Goal: Information Seeking & Learning: Learn about a topic

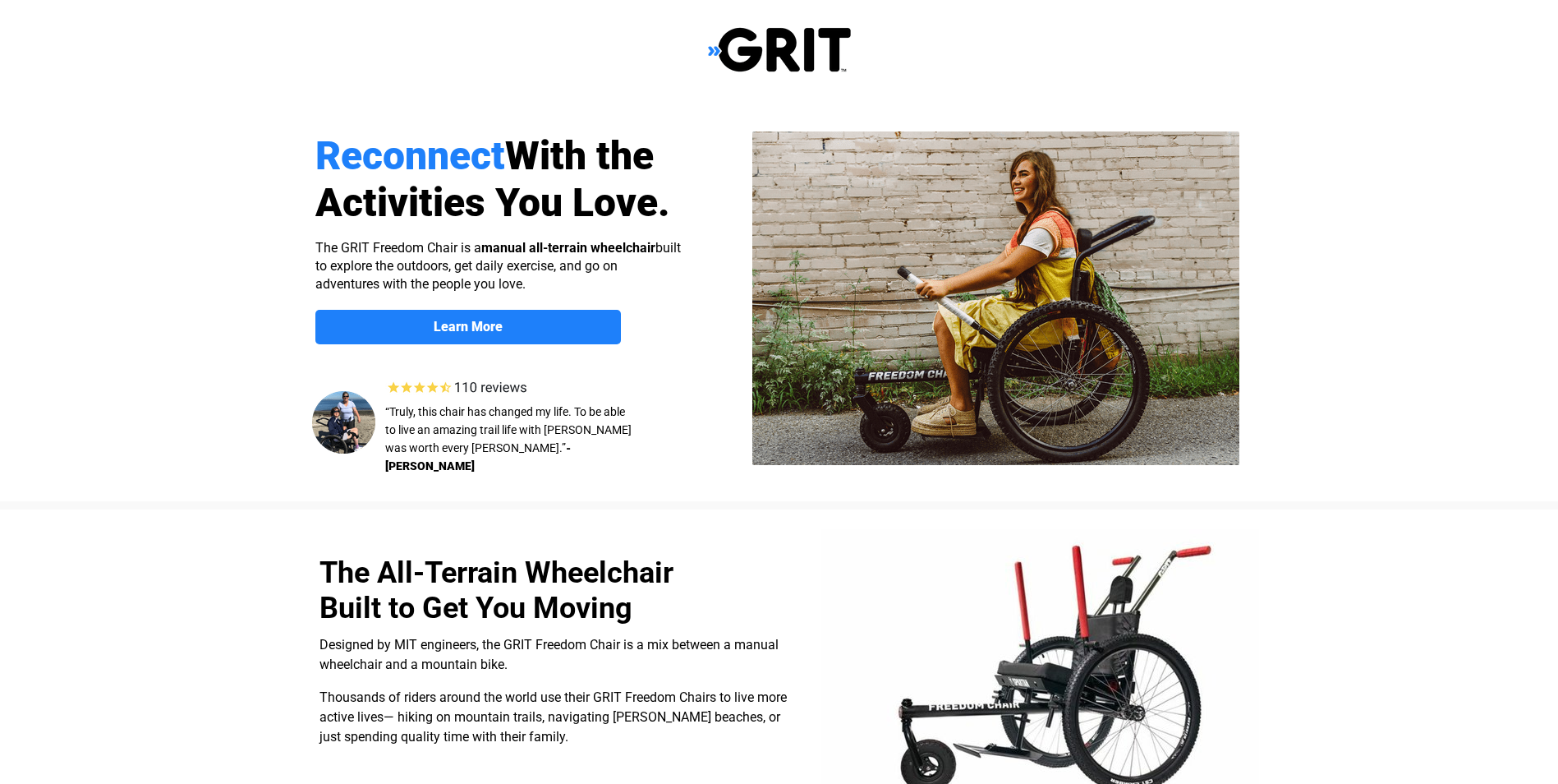
select select "US"
click at [554, 322] on span "Learn More" at bounding box center [468, 326] width 305 height 16
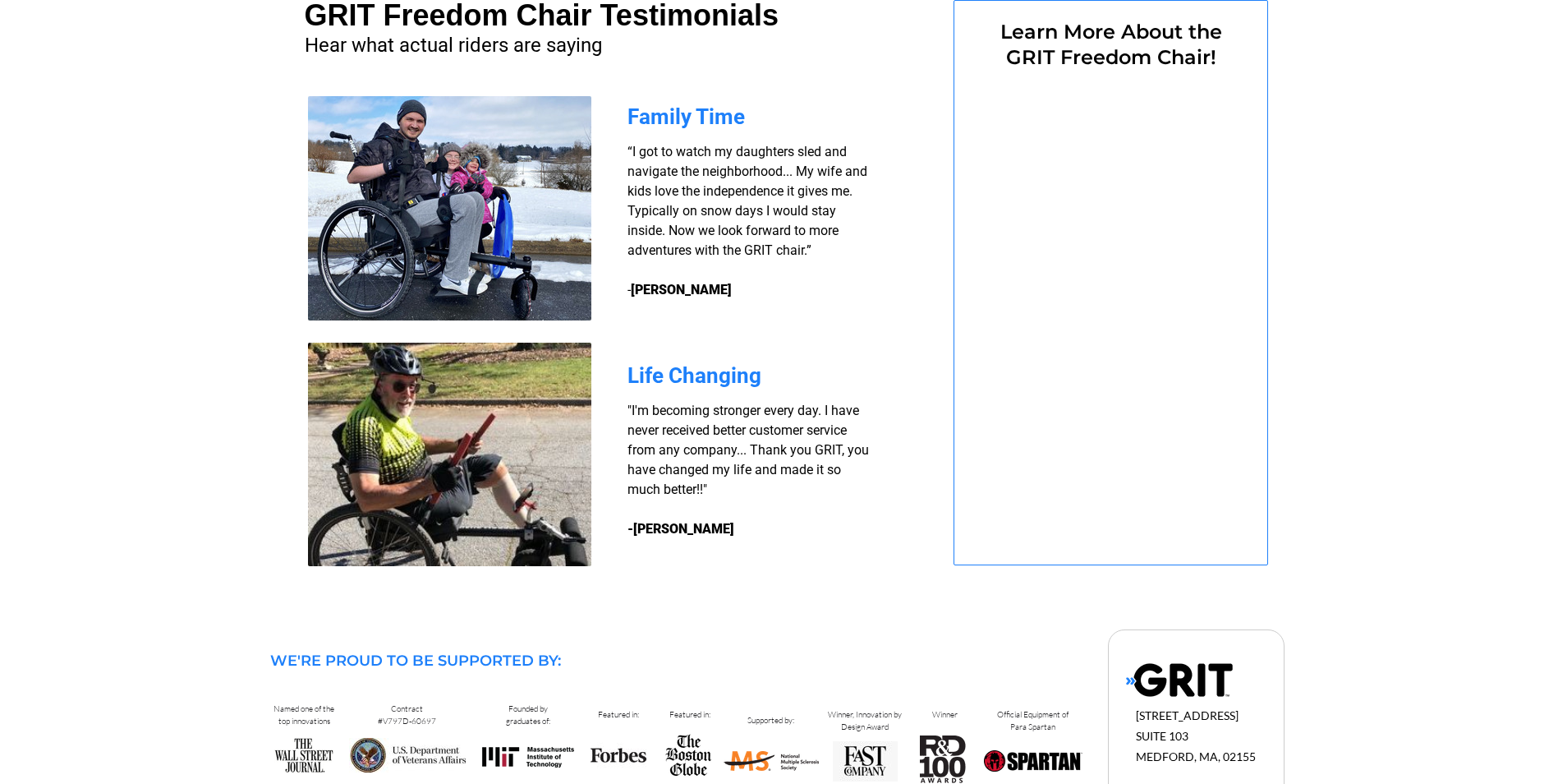
select select "US"
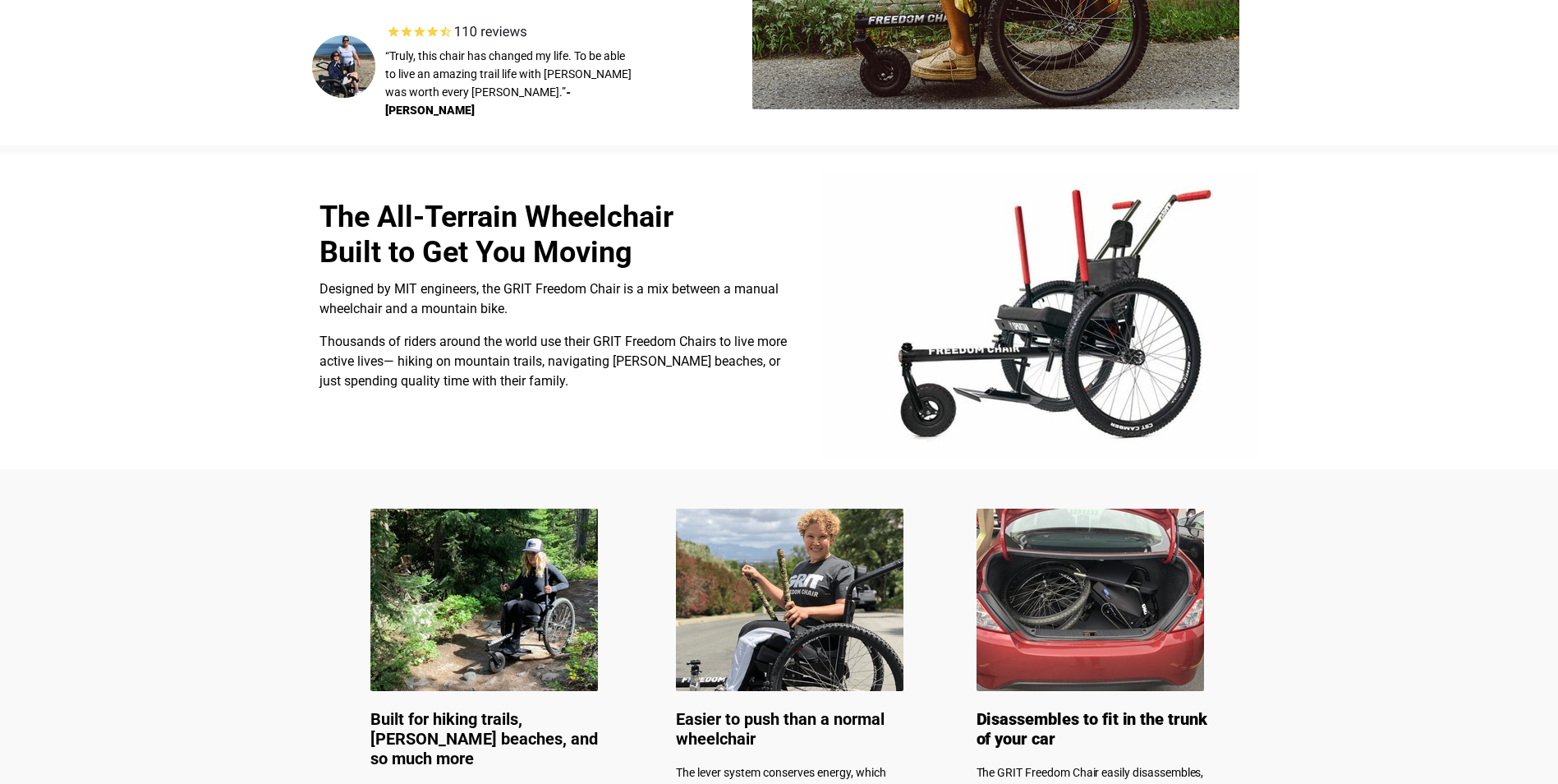
scroll to position [388, 0]
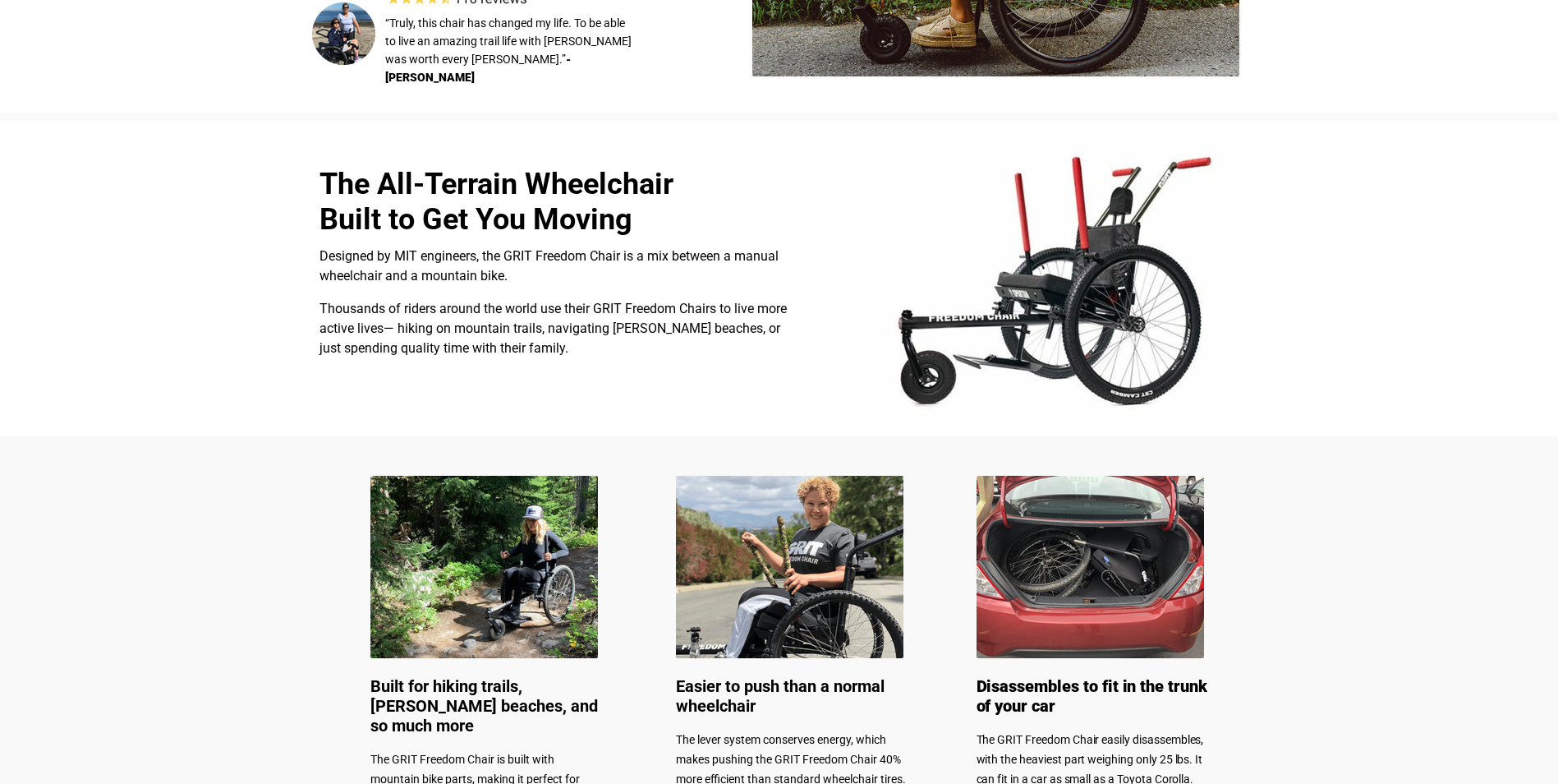
click at [493, 549] on img at bounding box center [483, 567] width 228 height 183
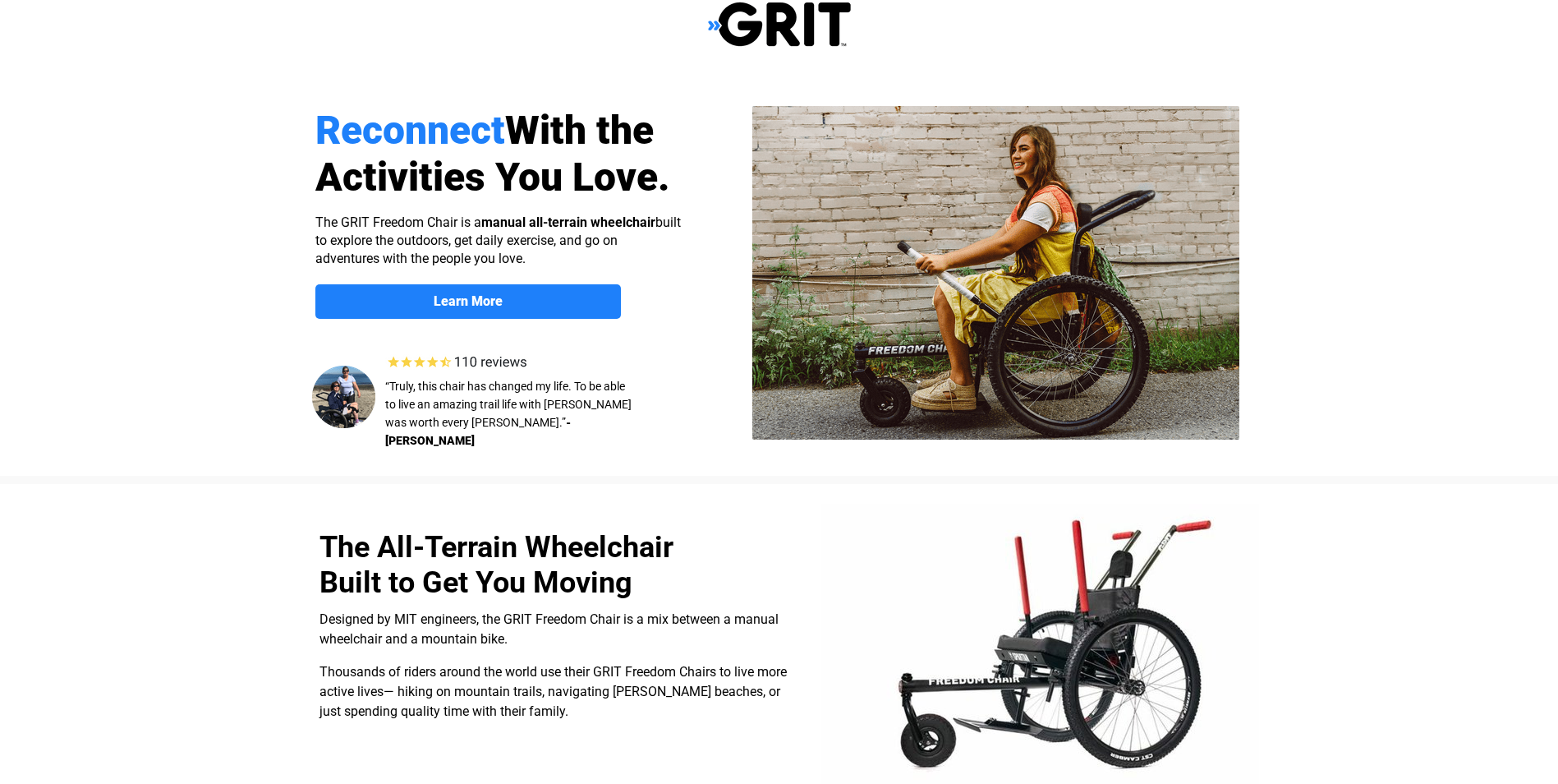
scroll to position [0, 0]
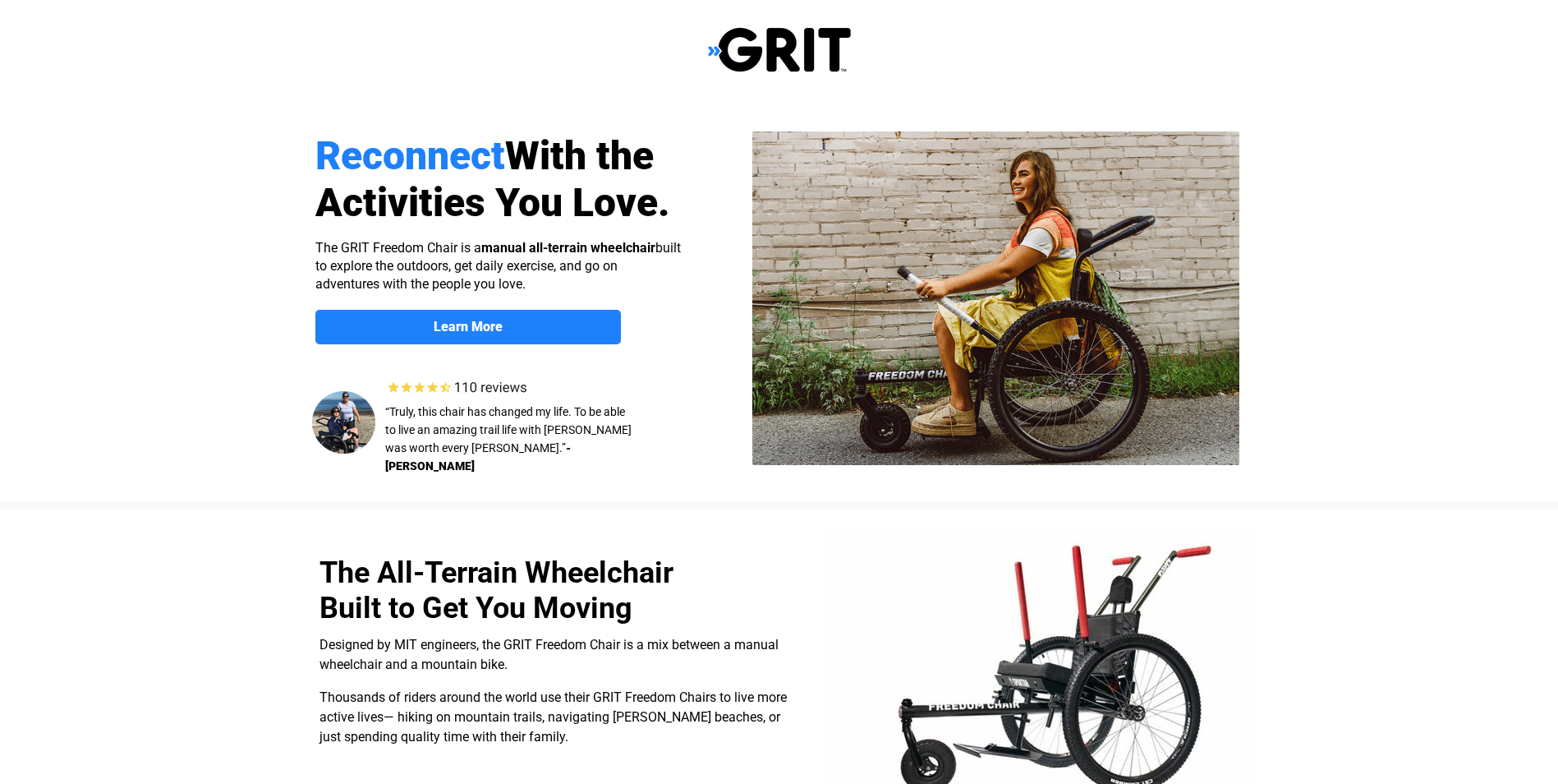
select select "US"
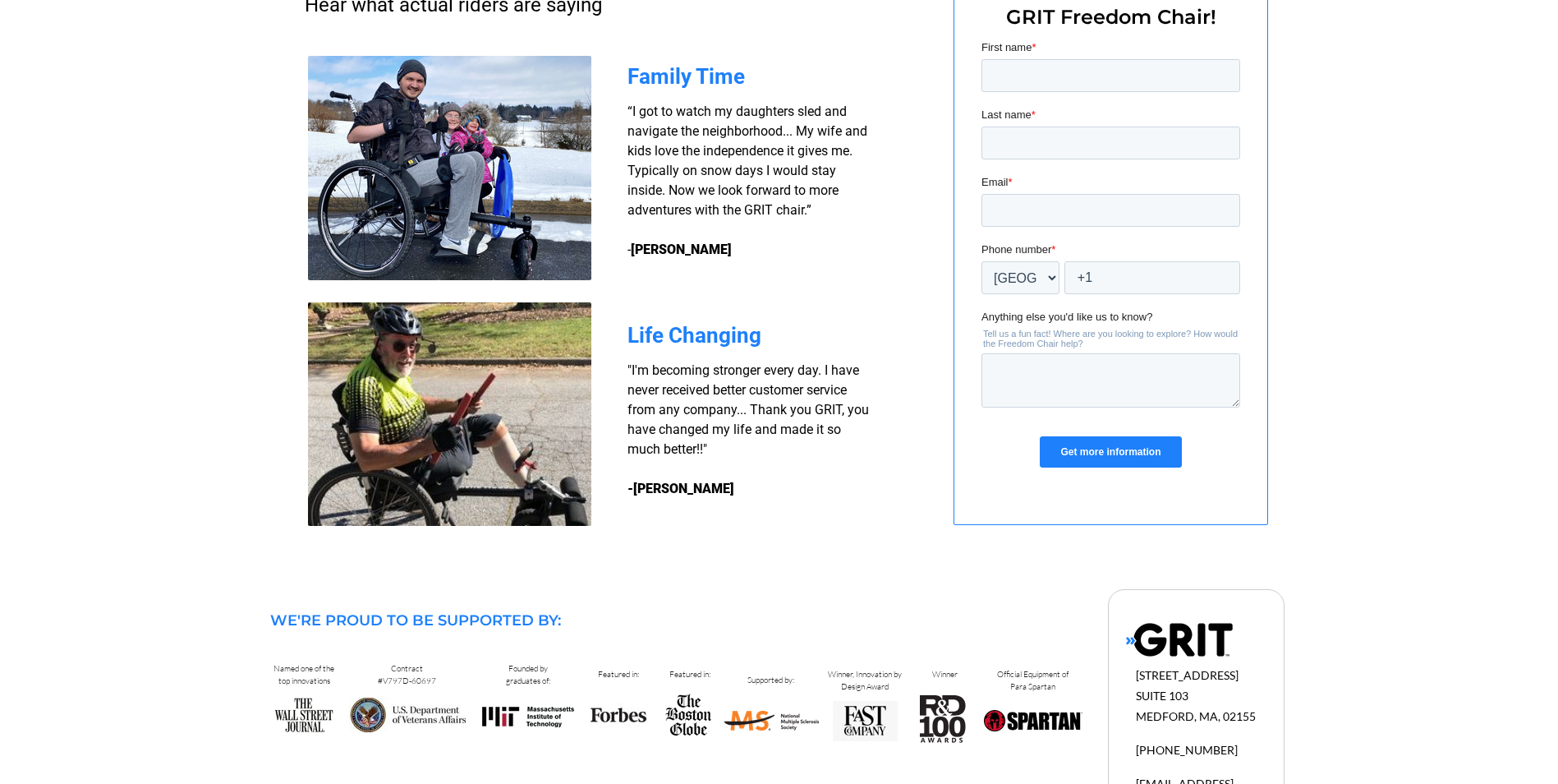
scroll to position [1374, 0]
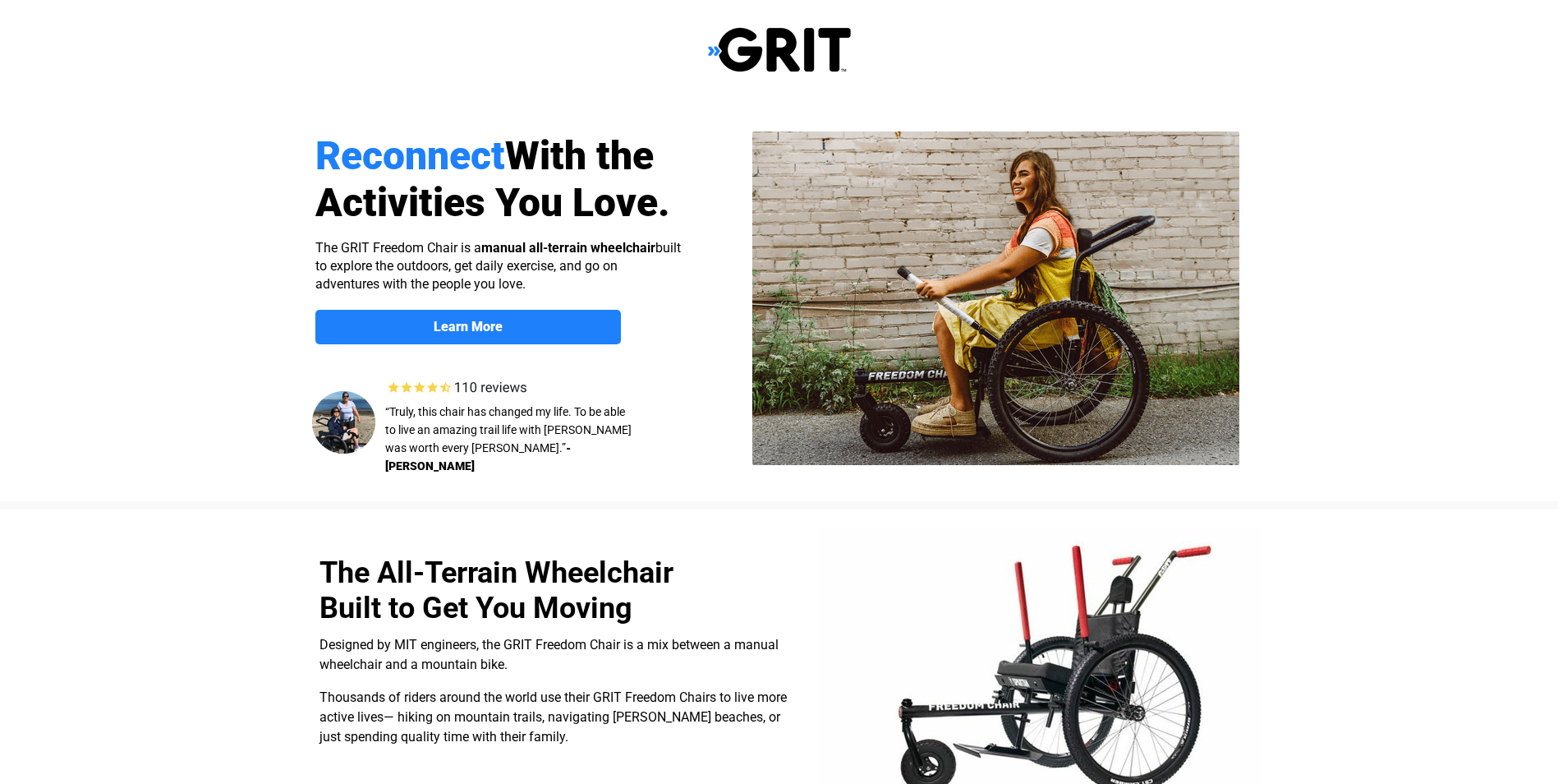
select select "US"
